Goal: Task Accomplishment & Management: Complete application form

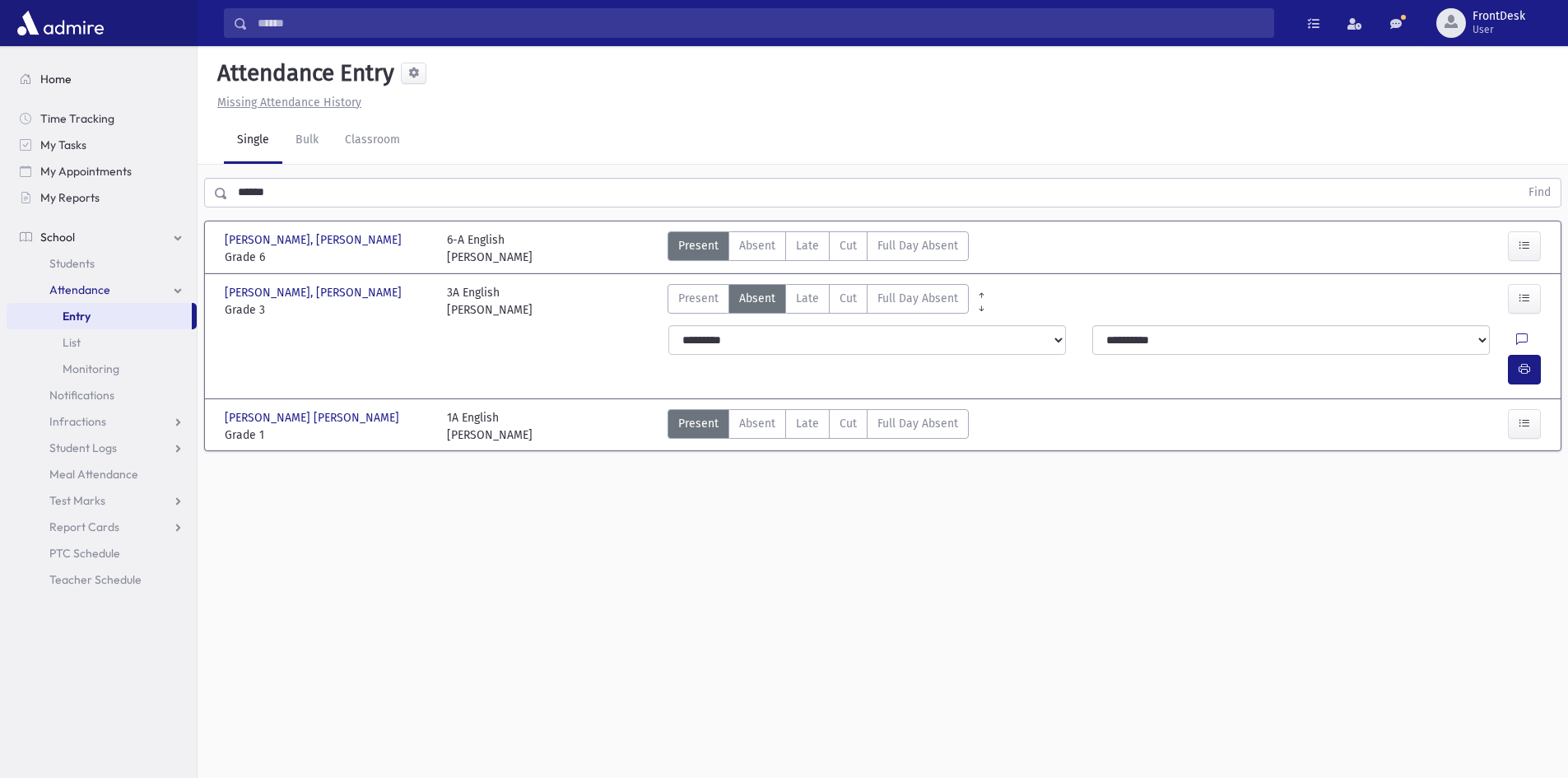
click at [93, 81] on link "Home" at bounding box center [101, 79] width 190 height 26
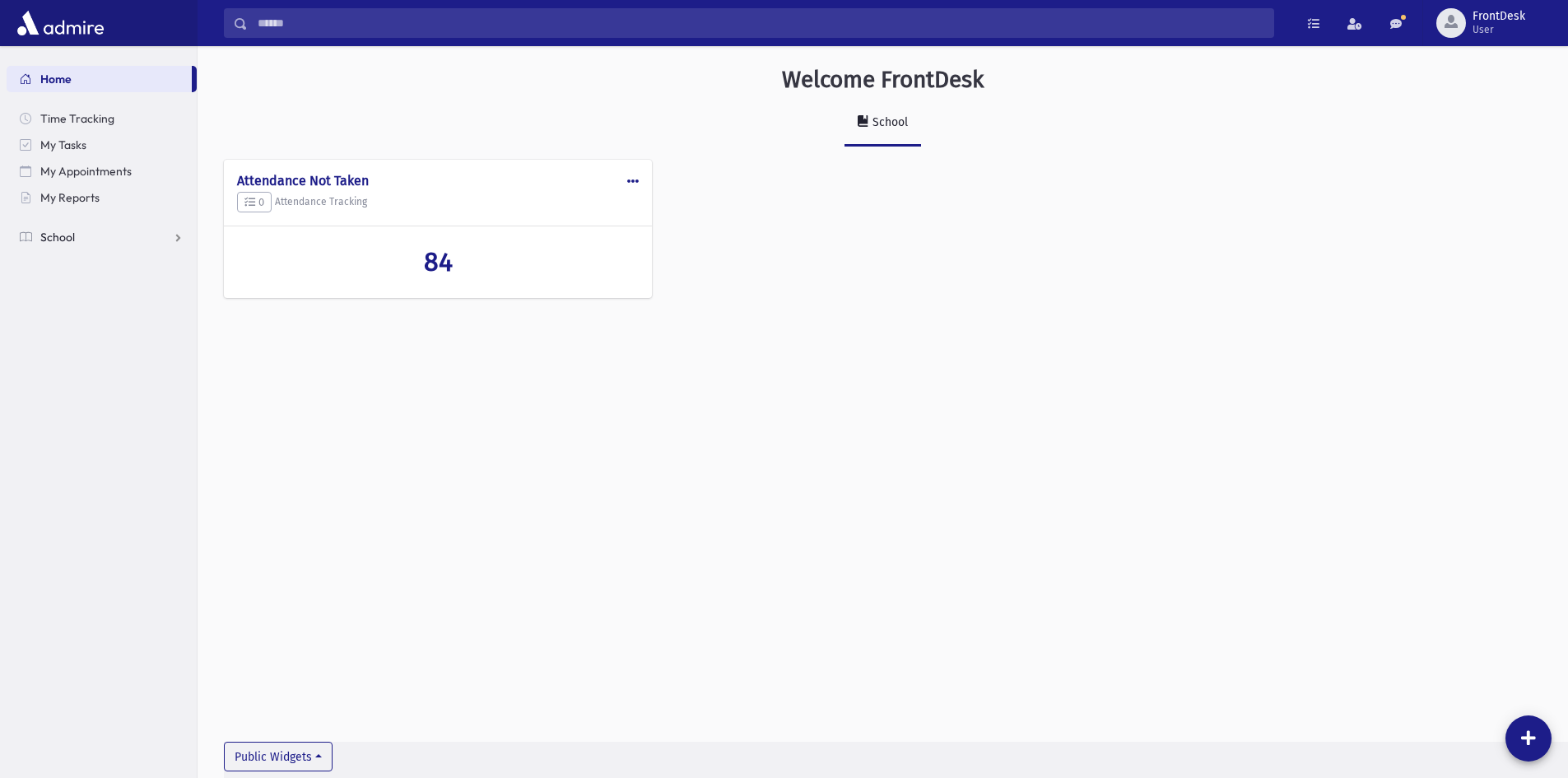
click at [99, 245] on link "School" at bounding box center [101, 237] width 190 height 26
click at [110, 286] on link "Attendance" at bounding box center [101, 289] width 190 height 26
click at [120, 339] on link "List" at bounding box center [101, 341] width 190 height 26
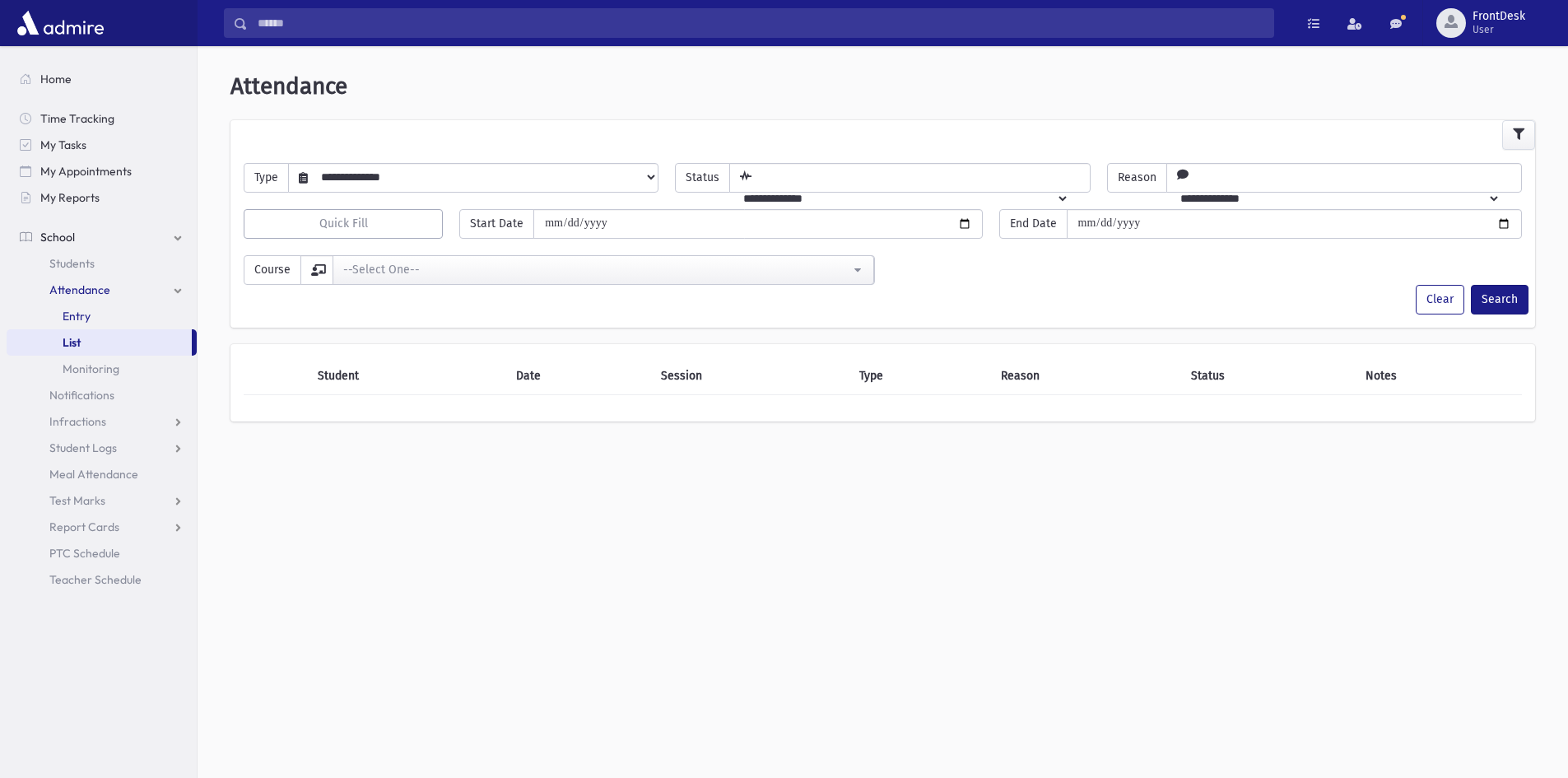
click at [97, 307] on link "Entry" at bounding box center [101, 315] width 190 height 26
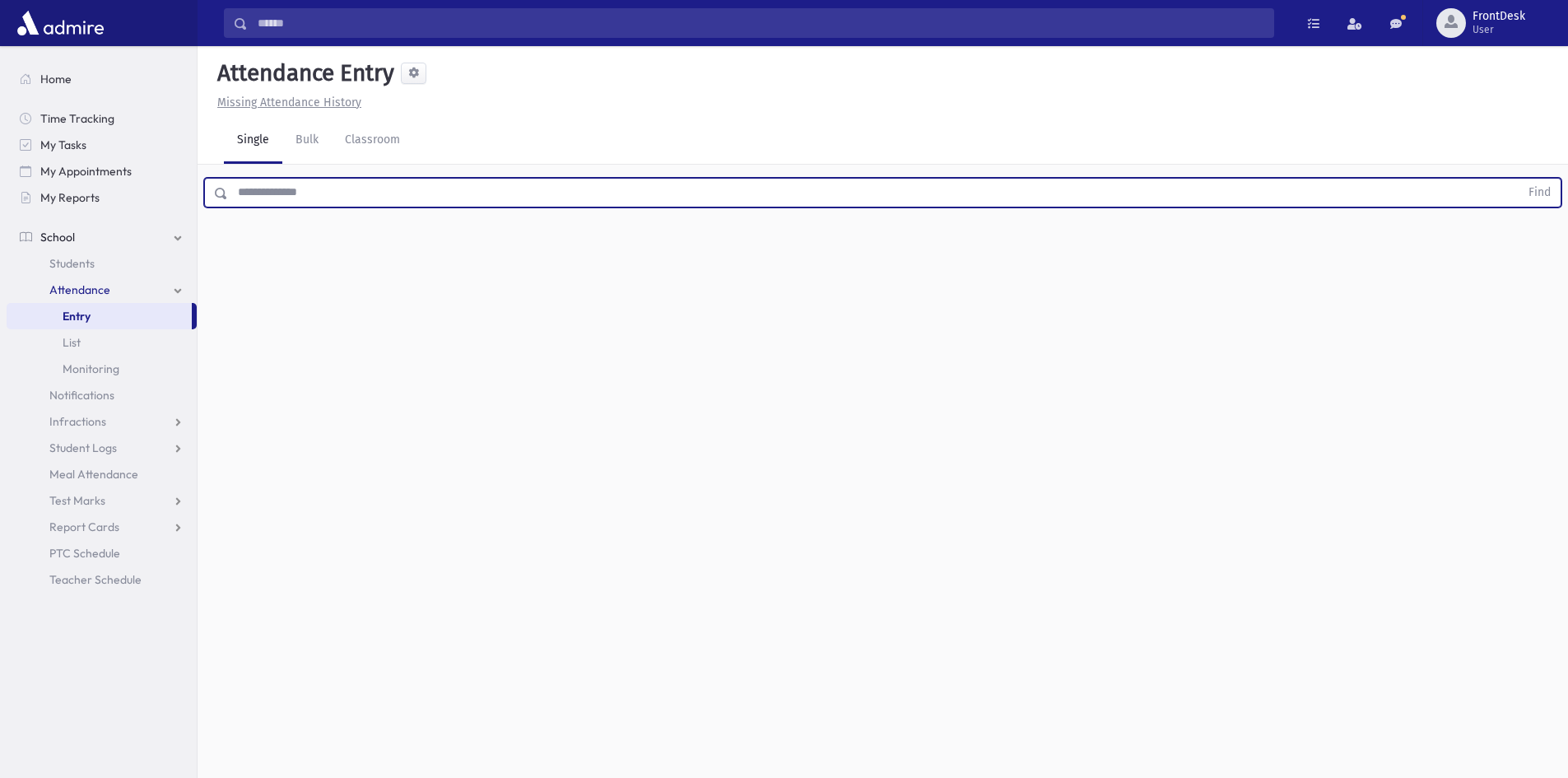
click at [338, 180] on input "text" at bounding box center [873, 192] width 1291 height 29
type input "******"
click at [1519, 179] on button "Find" at bounding box center [1539, 192] width 42 height 28
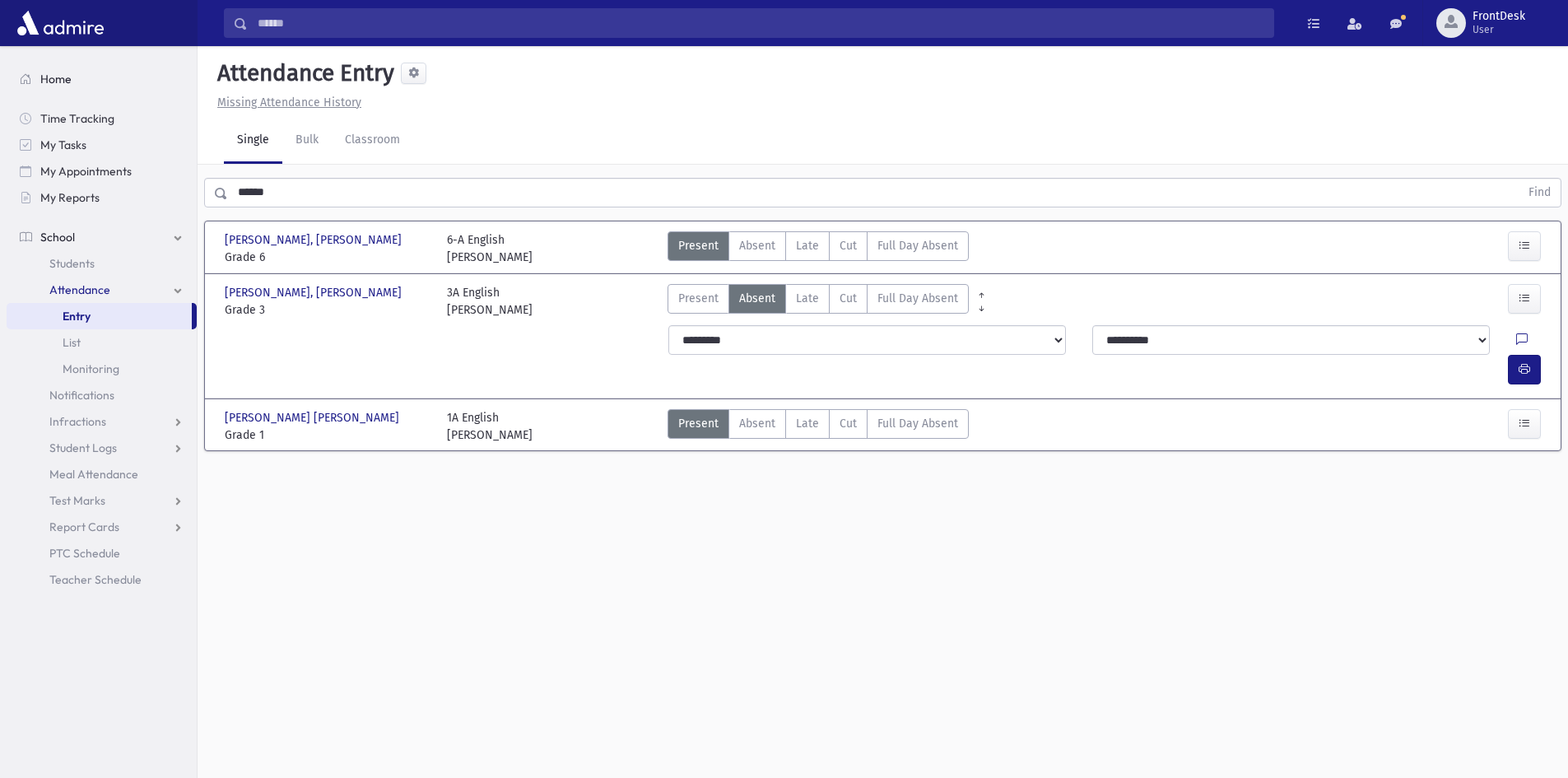
click at [75, 78] on link "Home" at bounding box center [101, 79] width 190 height 26
